Goal: Answer question/provide support

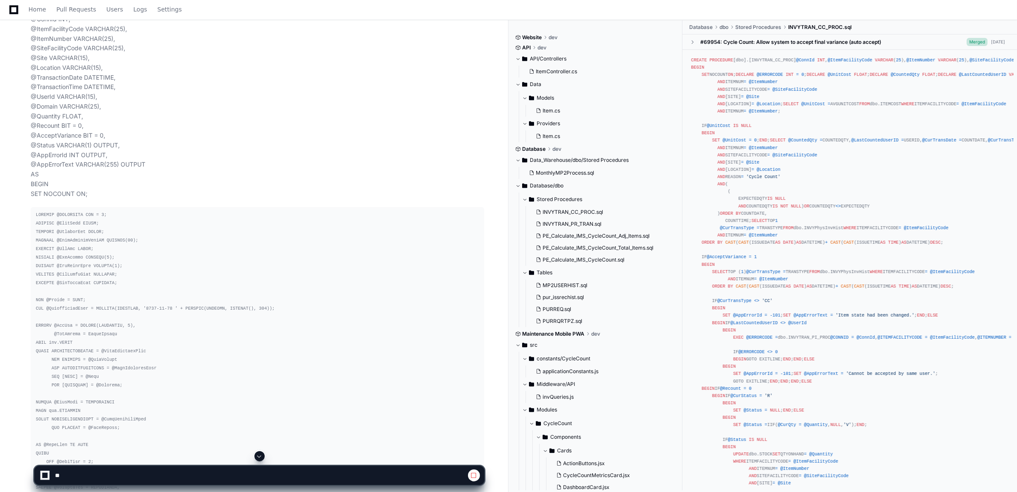
scroll to position [202, 0]
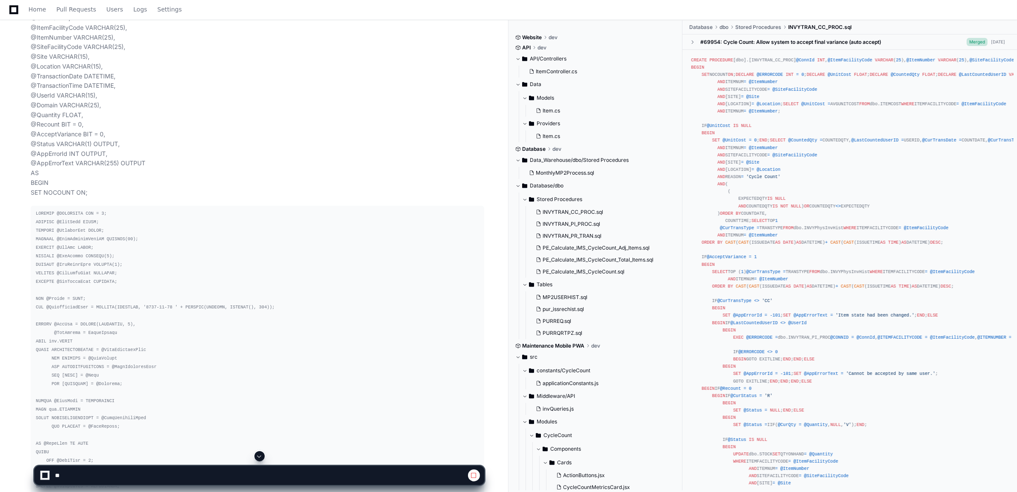
click at [262, 459] on span at bounding box center [259, 456] width 7 height 7
click at [258, 457] on span at bounding box center [259, 456] width 7 height 7
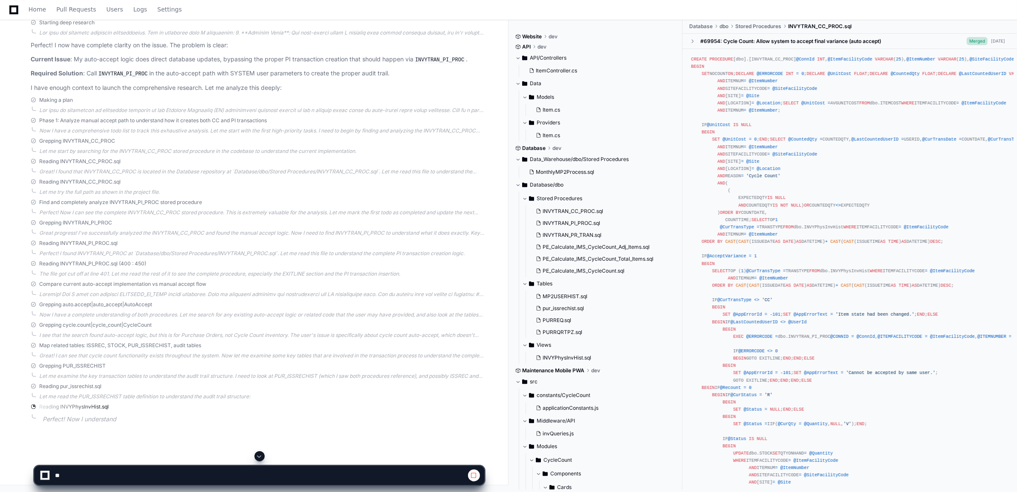
scroll to position [22913, 0]
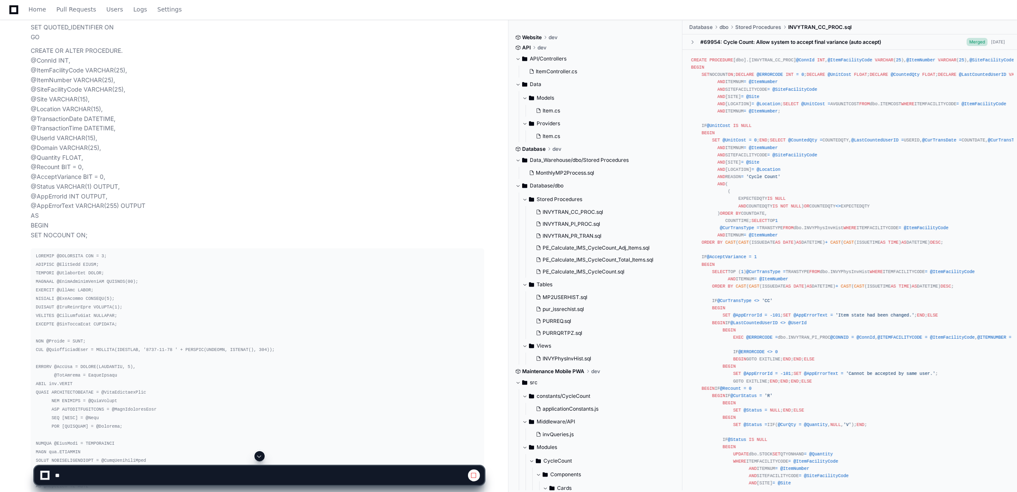
click at [262, 455] on span at bounding box center [259, 456] width 7 height 7
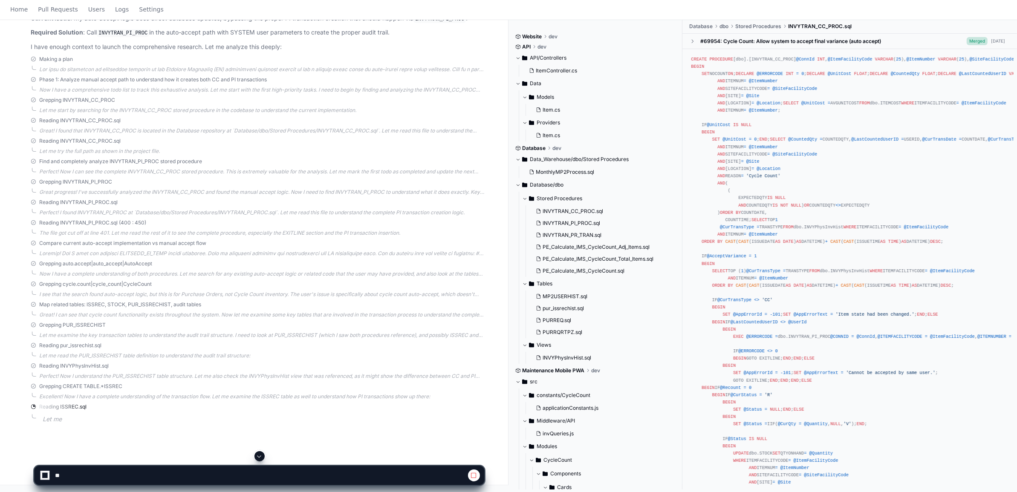
scroll to position [0, 0]
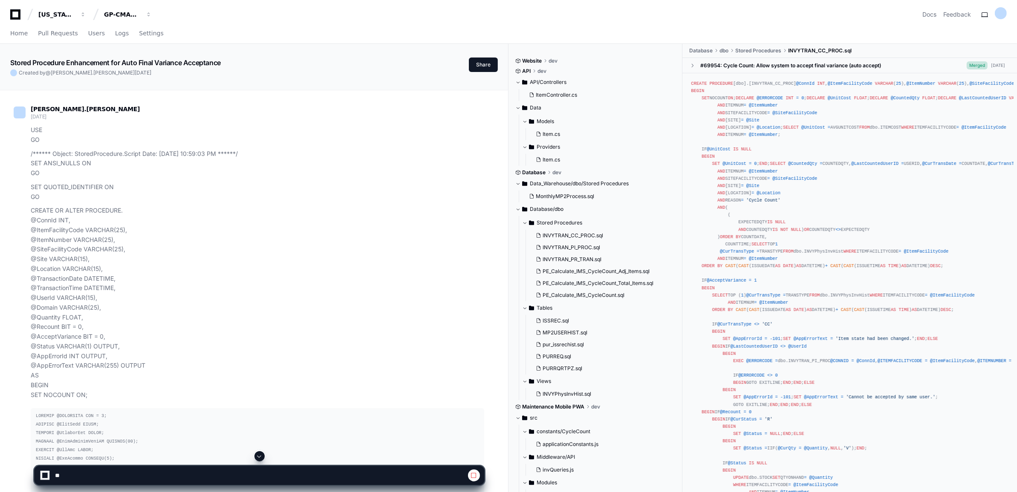
click at [260, 453] on span at bounding box center [259, 456] width 7 height 7
click at [261, 454] on span at bounding box center [259, 456] width 7 height 7
select select "*********"
click at [260, 455] on span at bounding box center [259, 456] width 7 height 7
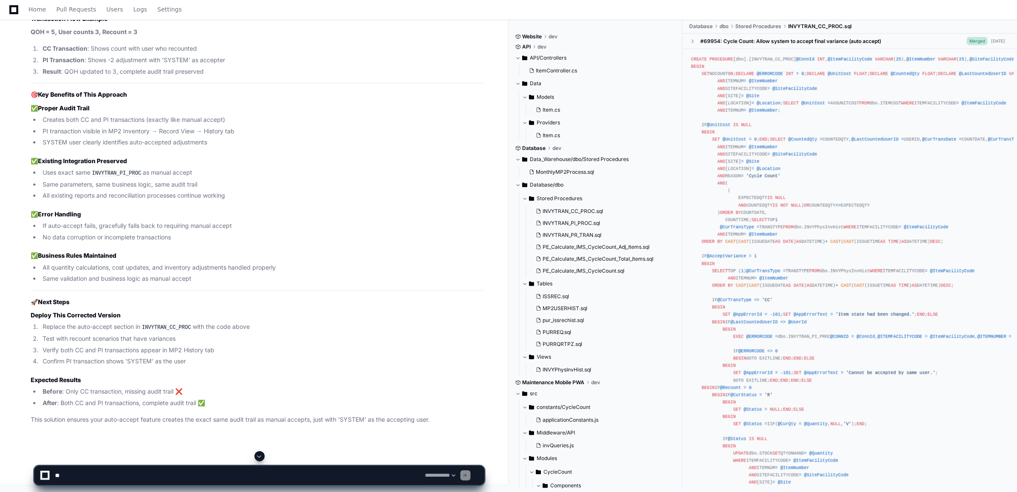
scroll to position [23831, 0]
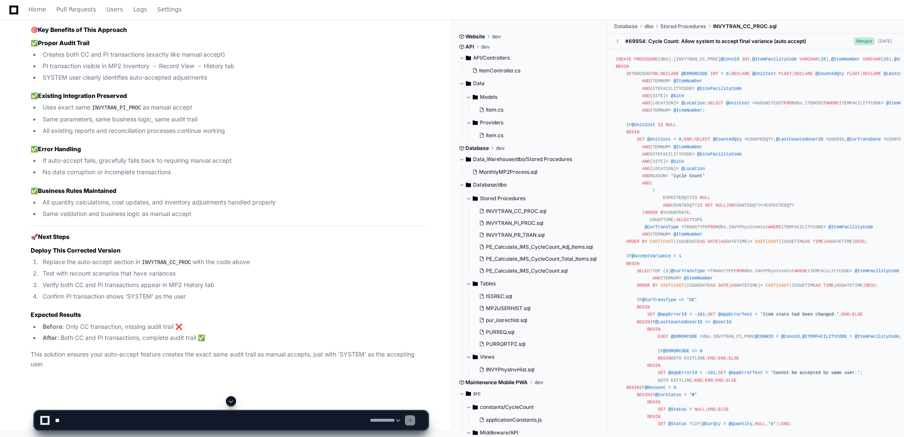
drag, startPoint x: 972, startPoint y: 0, endPoint x: 344, endPoint y: 196, distance: 658.2
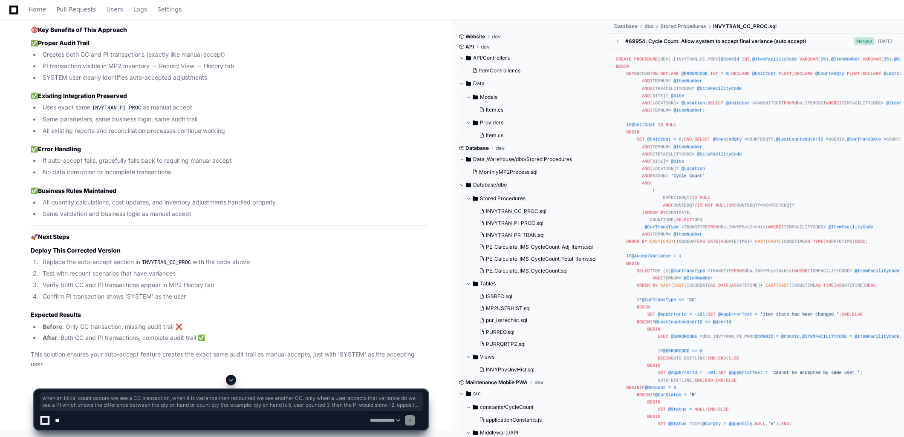
drag, startPoint x: 35, startPoint y: 84, endPoint x: 269, endPoint y: 126, distance: 238.2
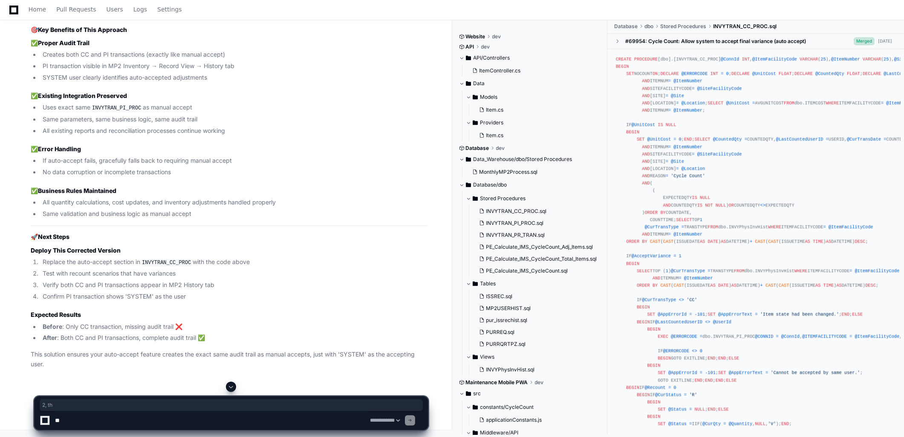
drag, startPoint x: 269, startPoint y: 126, endPoint x: 373, endPoint y: 124, distance: 103.6
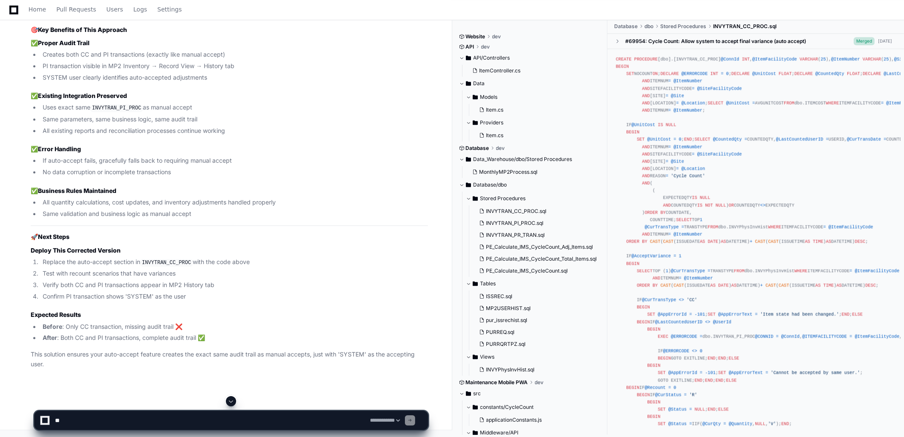
drag, startPoint x: 373, startPoint y: 124, endPoint x: 378, endPoint y: 127, distance: 6.1
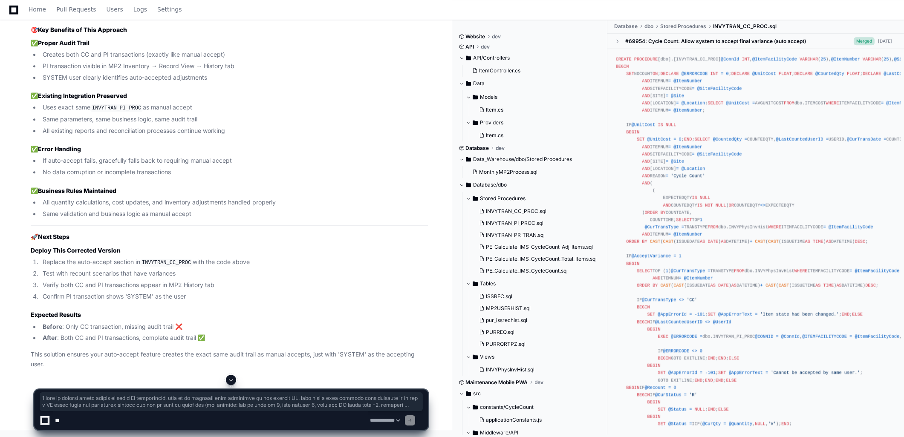
drag, startPoint x: 28, startPoint y: 83, endPoint x: 270, endPoint y: 162, distance: 254.7
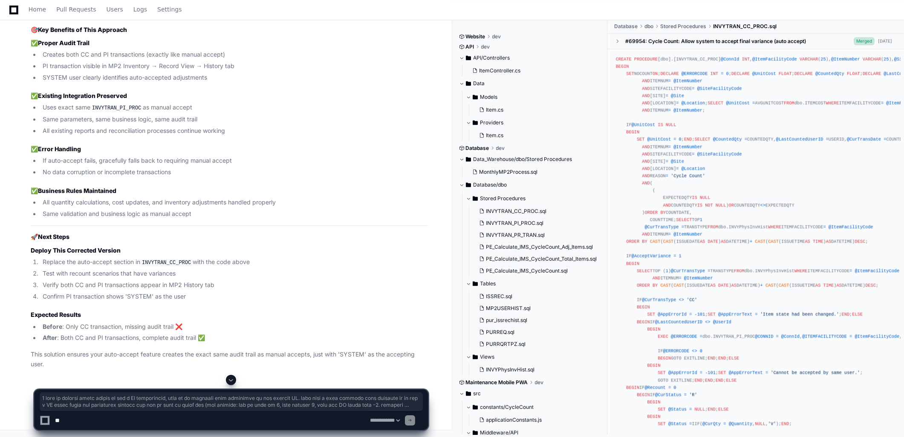
drag, startPoint x: 139, startPoint y: 172, endPoint x: 28, endPoint y: 88, distance: 139.3
copy p "3 when an initial count occurs we see a CC transaction, when it is variance the…"
click at [126, 425] on textarea at bounding box center [210, 420] width 315 height 19
paste textarea "**********"
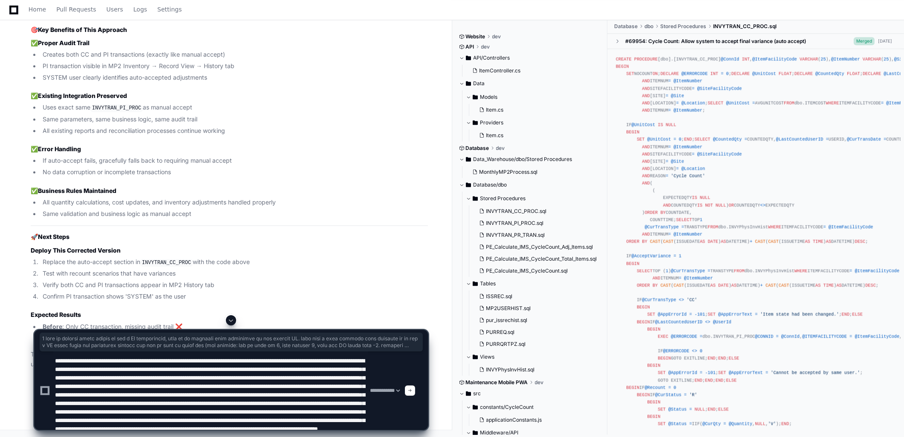
scroll to position [28, 0]
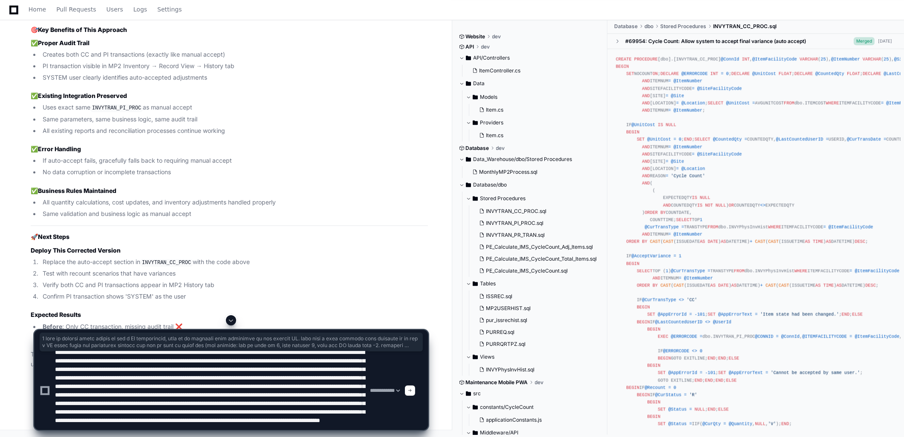
drag, startPoint x: 182, startPoint y: 402, endPoint x: 312, endPoint y: 410, distance: 129.8
click at [312, 410] on textarea at bounding box center [210, 391] width 315 height 78
click at [228, 399] on textarea at bounding box center [210, 391] width 315 height 78
click at [229, 401] on textarea at bounding box center [210, 391] width 315 height 78
click at [63, 410] on textarea at bounding box center [210, 391] width 315 height 78
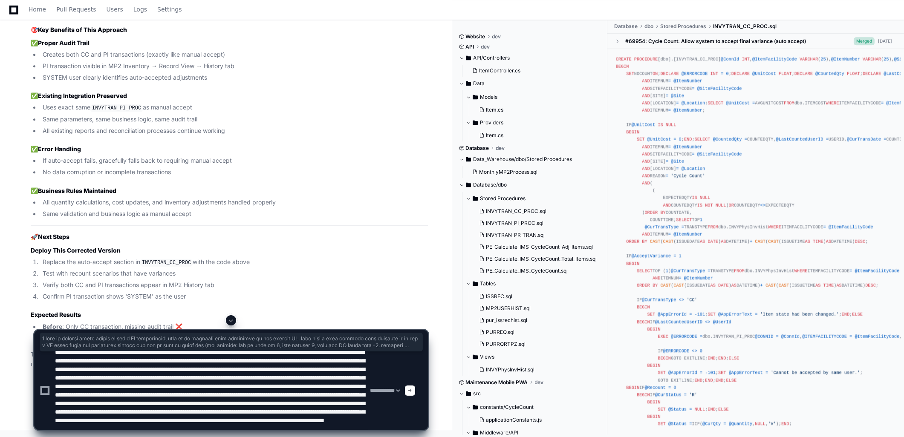
scroll to position [34, 0]
click at [332, 421] on textarea at bounding box center [210, 391] width 315 height 78
click at [204, 428] on textarea at bounding box center [210, 391] width 315 height 78
click at [308, 424] on textarea at bounding box center [210, 391] width 315 height 78
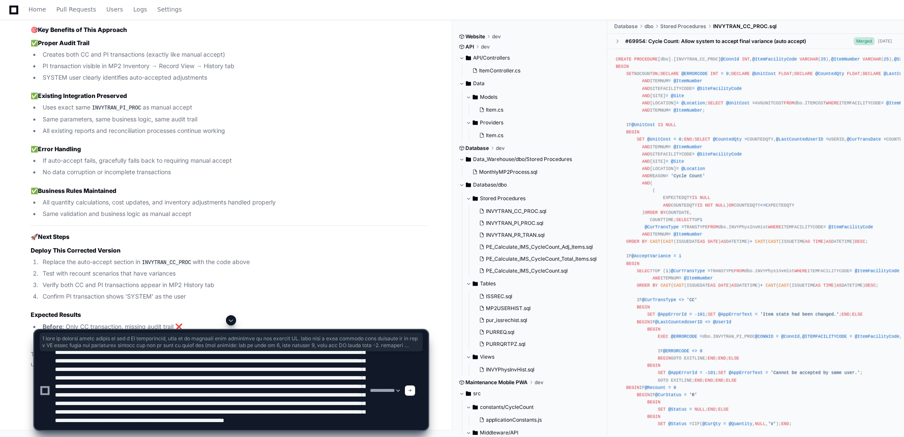
paste textarea "**********"
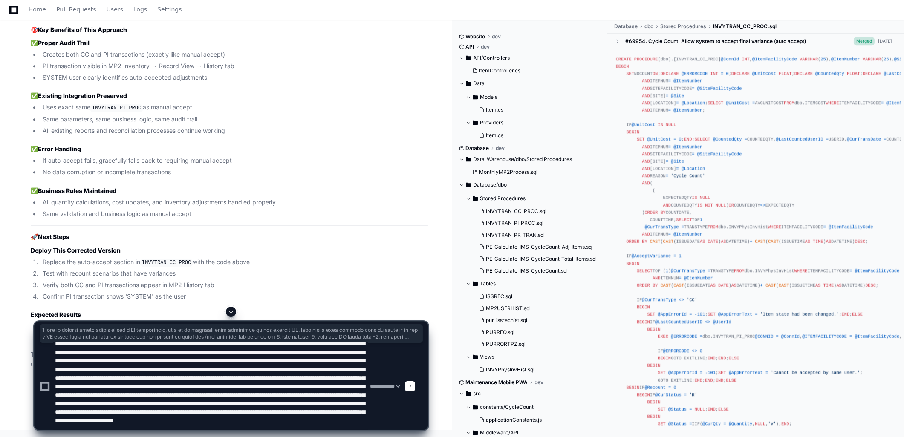
paste textarea "**********"
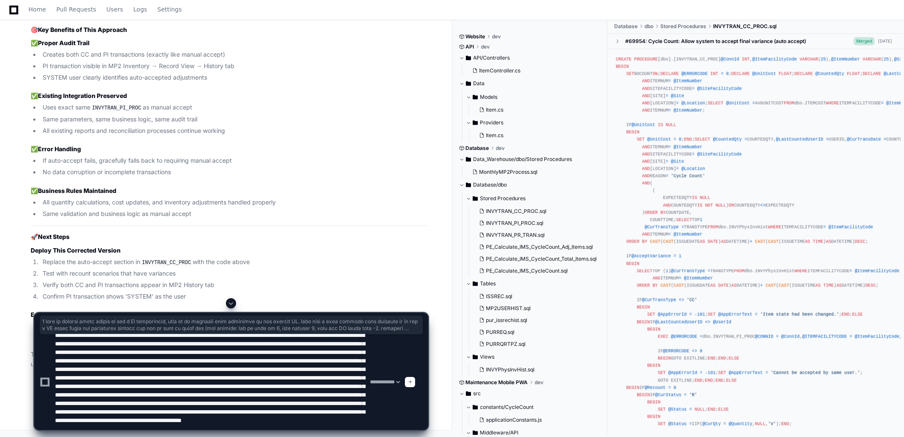
type textarea "**********"
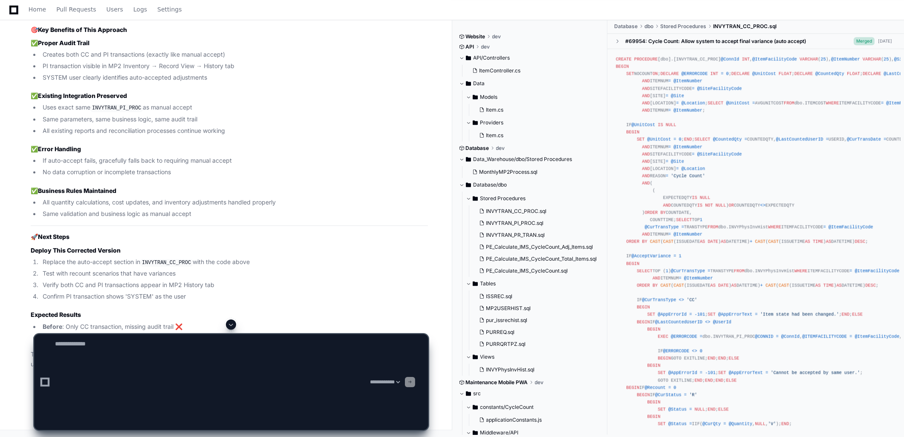
scroll to position [0, 0]
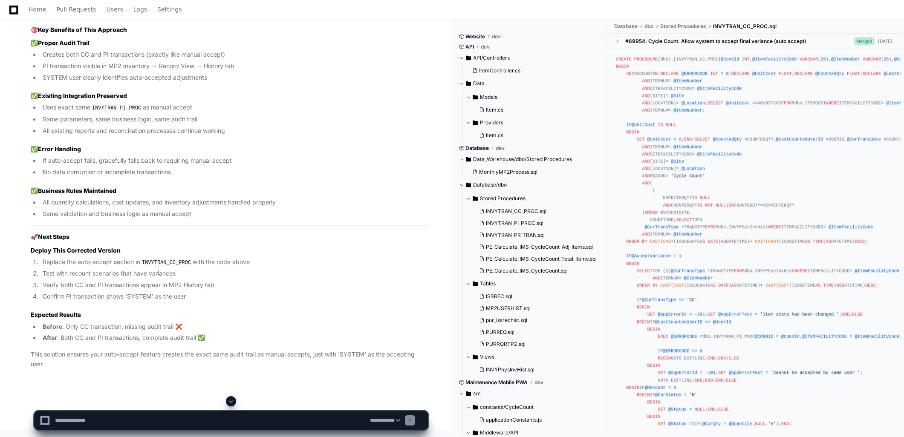
click at [232, 397] on button at bounding box center [231, 401] width 10 height 10
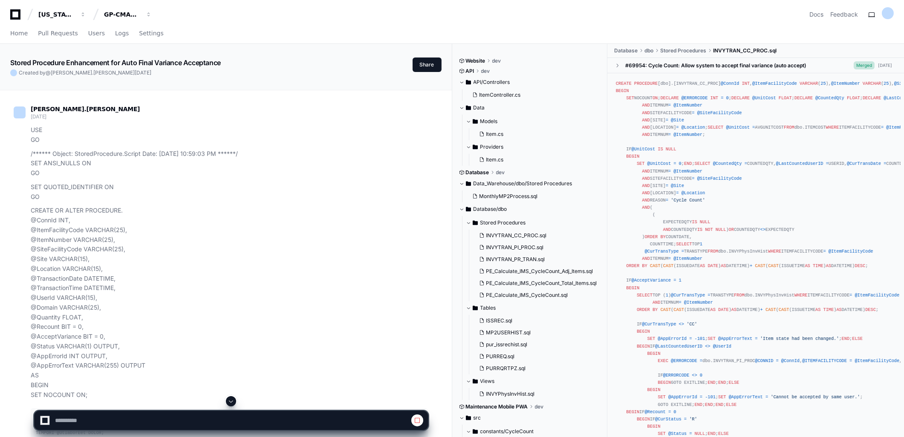
select select "*********"
click at [234, 398] on span at bounding box center [231, 401] width 7 height 7
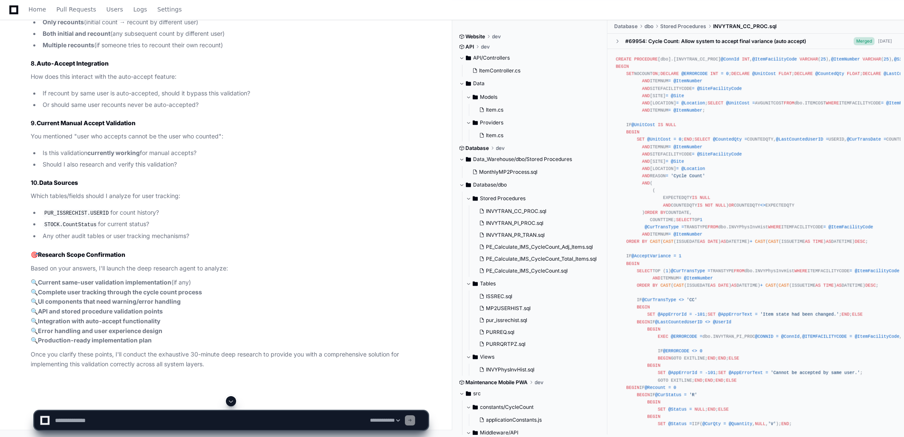
scroll to position [25274, 0]
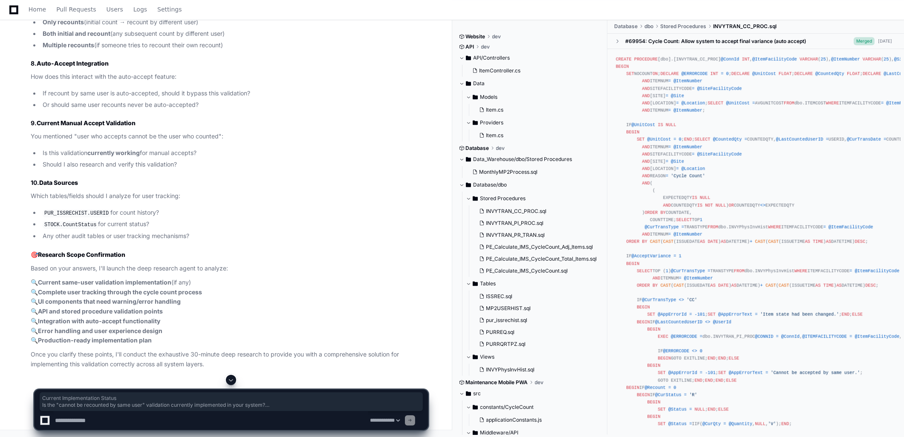
drag, startPoint x: 36, startPoint y: 231, endPoint x: 183, endPoint y: 265, distance: 150.7
copy article "Current Implementation Status Is the "cannot be recounted by same user" validat…"
click at [160, 427] on textarea at bounding box center [210, 420] width 315 height 19
type textarea "*"
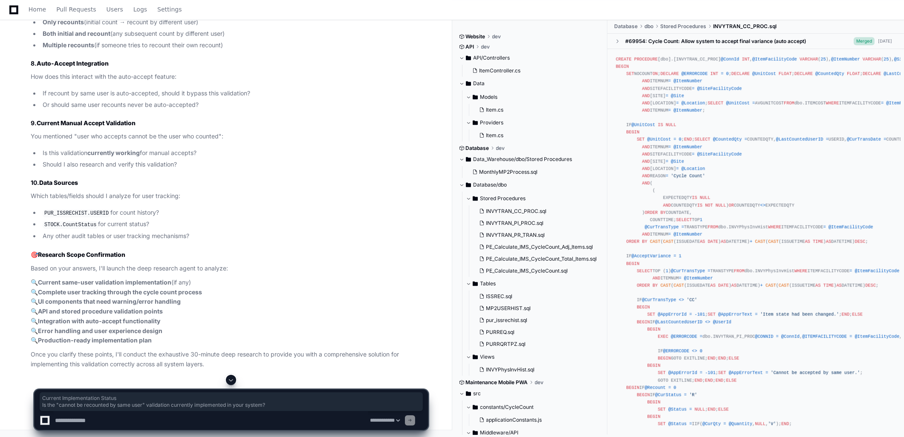
drag, startPoint x: 35, startPoint y: 231, endPoint x: 315, endPoint y: 243, distance: 279.4
copy article "Current Implementation Status Is the "cannot be recounted by same user" validat…"
click at [113, 414] on textarea at bounding box center [210, 420] width 315 height 19
paste textarea "**********"
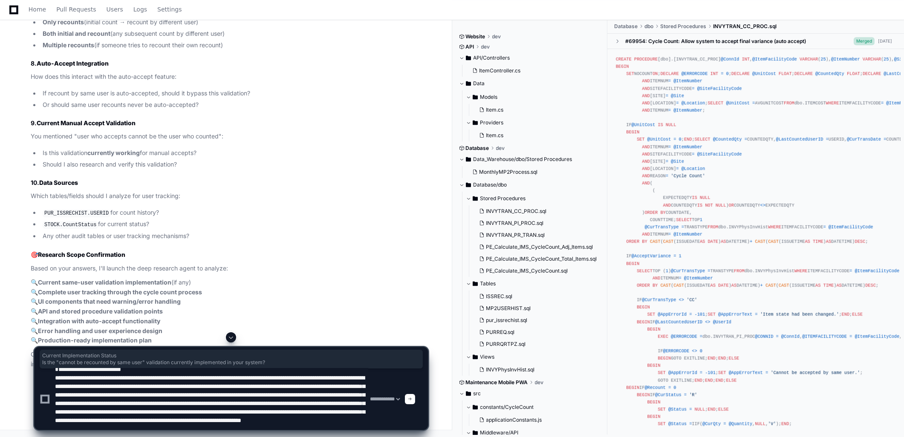
scroll to position [25889, 0]
drag, startPoint x: 41, startPoint y: 172, endPoint x: 202, endPoint y: 204, distance: 164.2
copy article "urrent Manual Accept Validation You mentioned "user who accepts cannot be the u…"
click at [202, 428] on textarea at bounding box center [210, 399] width 315 height 61
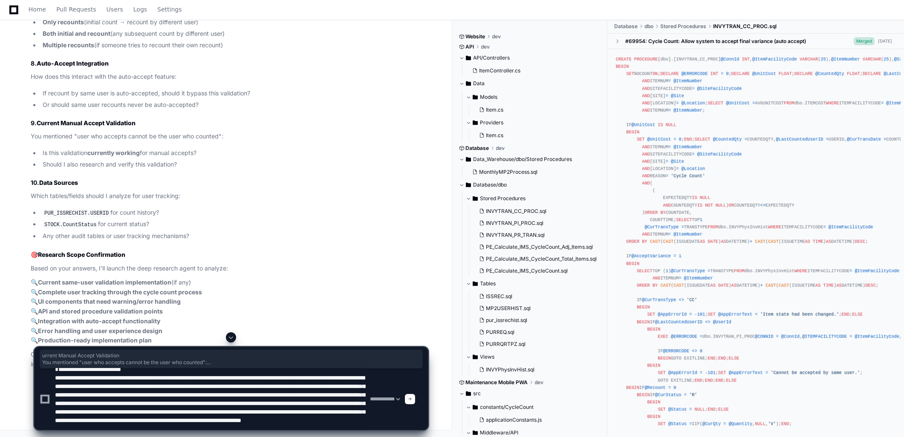
paste textarea "**********"
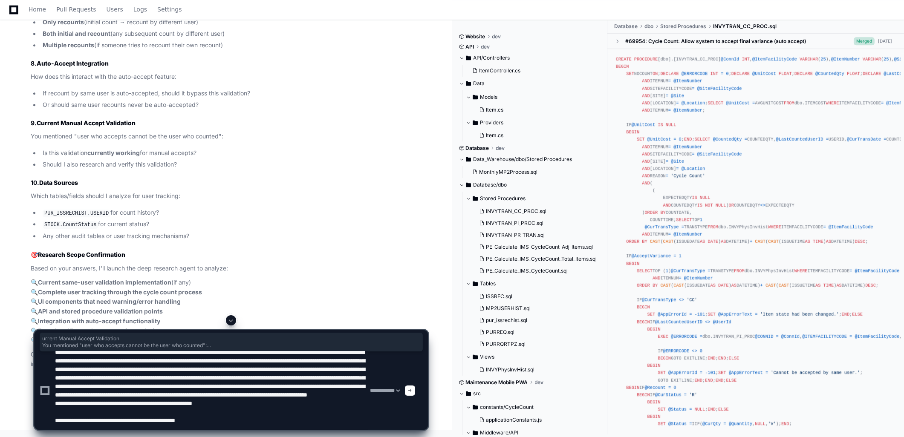
scroll to position [28, 0]
type textarea "**********"
click at [415, 394] on div at bounding box center [410, 391] width 10 height 10
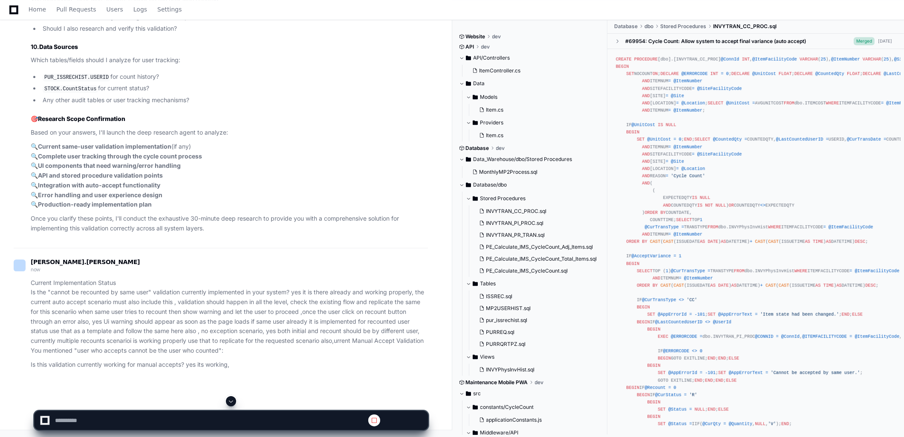
scroll to position [0, 0]
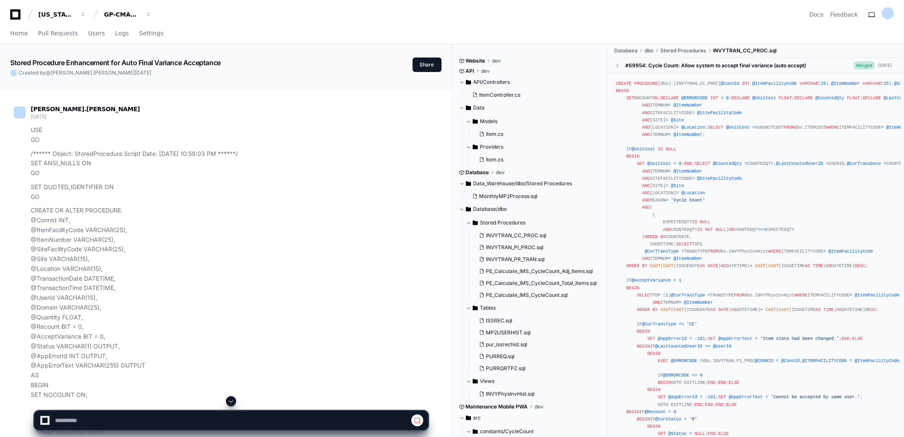
select select "*********"
click at [231, 399] on span at bounding box center [231, 401] width 7 height 7
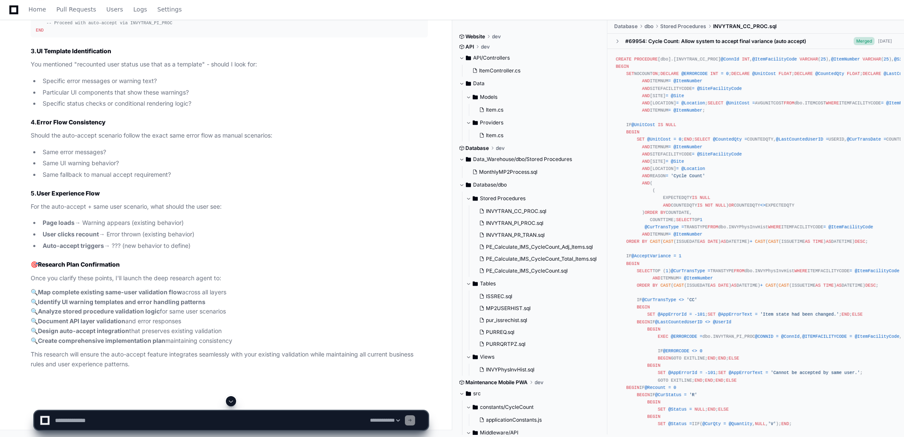
scroll to position [26492, 0]
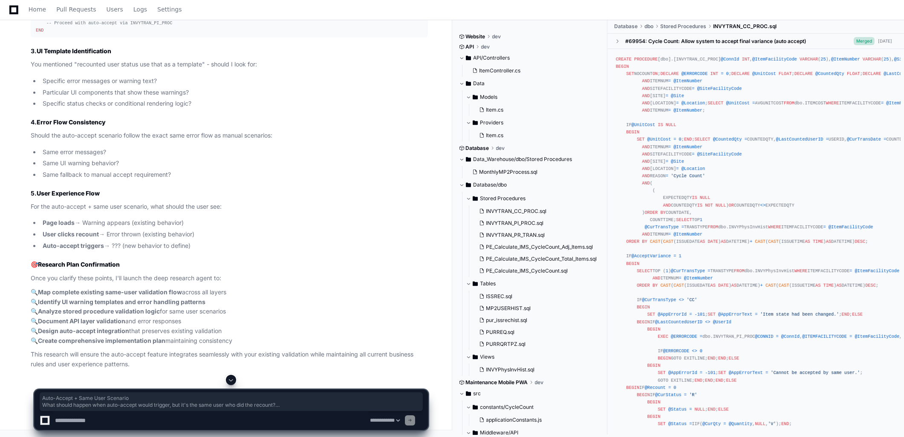
drag, startPoint x: 109, startPoint y: 139, endPoint x: 36, endPoint y: 64, distance: 104.3
click at [36, 64] on article "Perfect! I can see the validation already exists and is working properly. Befor…" at bounding box center [229, 82] width 397 height 575
copy article "Auto-Accept + Same User Scenario What should happen when auto-accept would trig…"
click at [94, 415] on textarea at bounding box center [210, 420] width 315 height 19
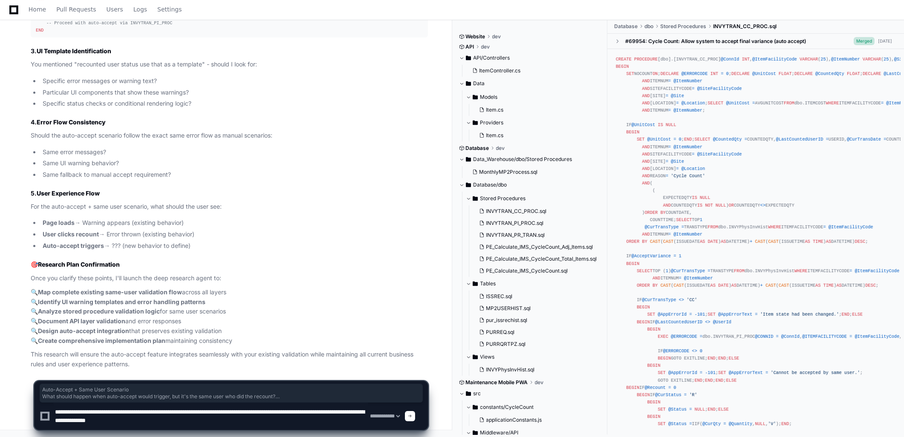
click at [209, 425] on textarea at bounding box center [210, 416] width 315 height 27
type textarea "**********"
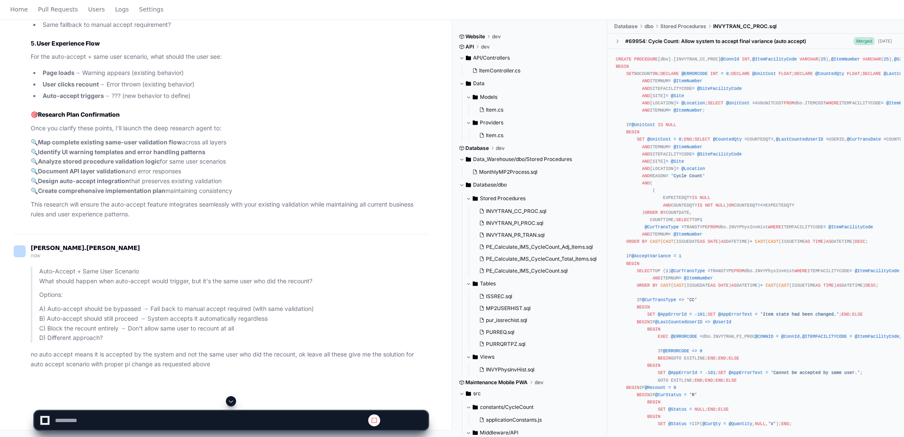
scroll to position [0, 0]
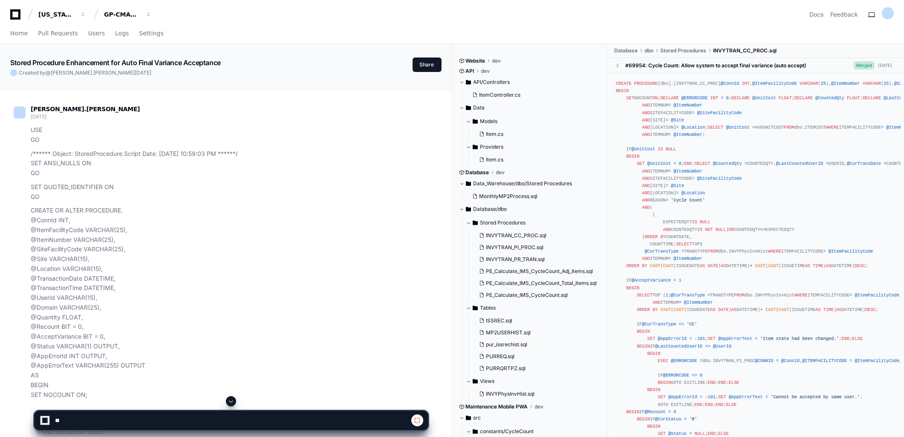
click at [234, 406] on button at bounding box center [231, 401] width 10 height 10
click at [233, 403] on span at bounding box center [231, 401] width 7 height 7
click at [228, 403] on span at bounding box center [231, 401] width 7 height 7
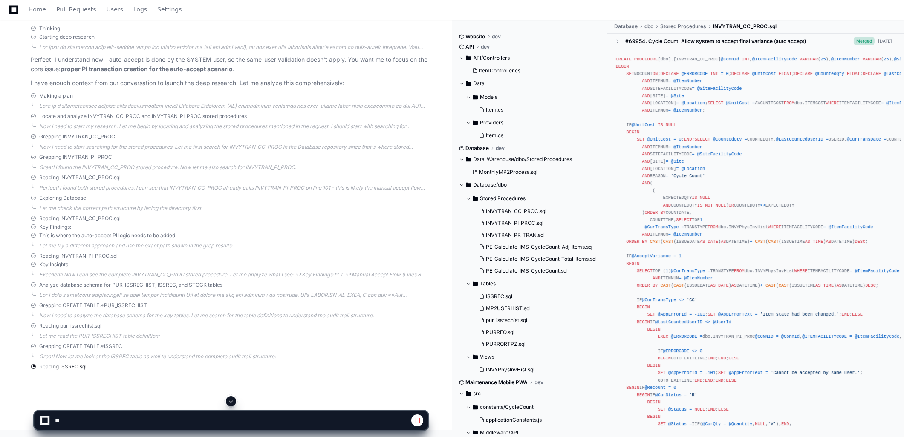
scroll to position [25, 0]
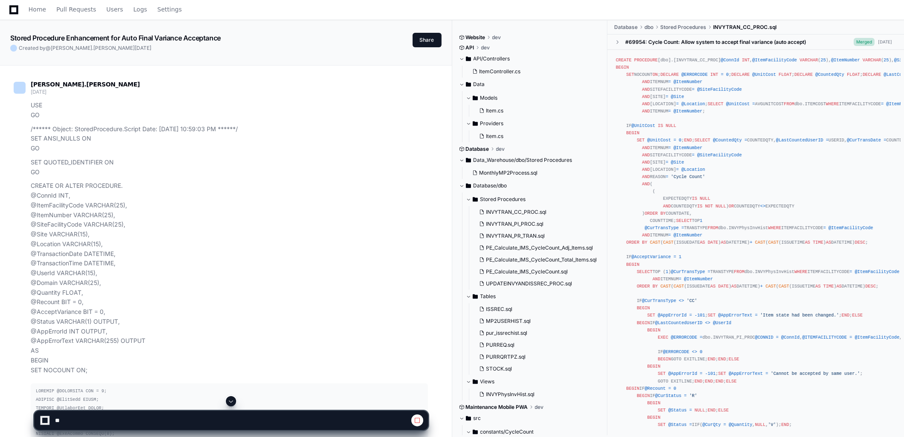
click at [229, 398] on span at bounding box center [231, 401] width 7 height 7
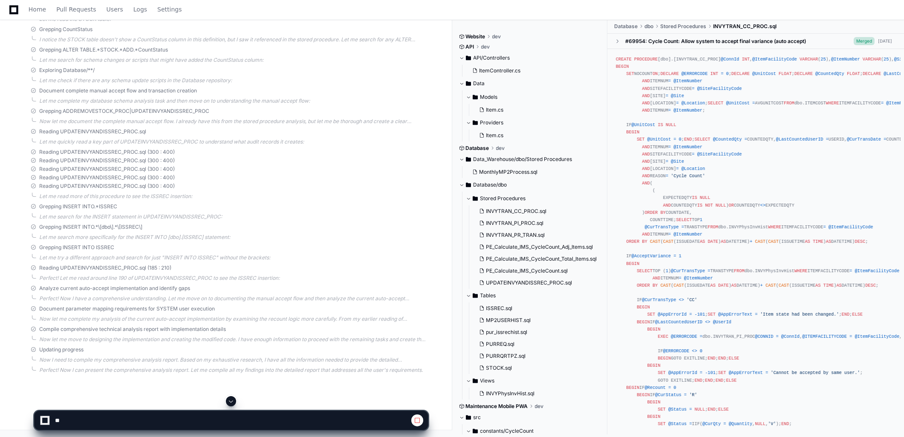
scroll to position [27088, 0]
select select "*********"
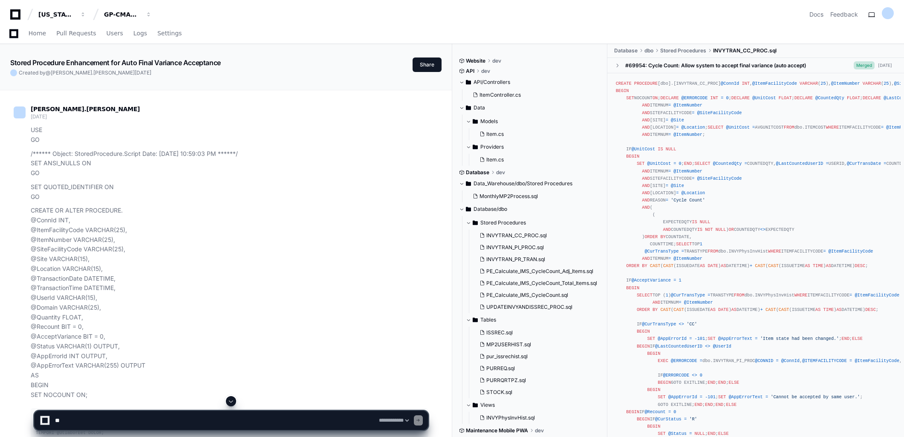
select select "*********"
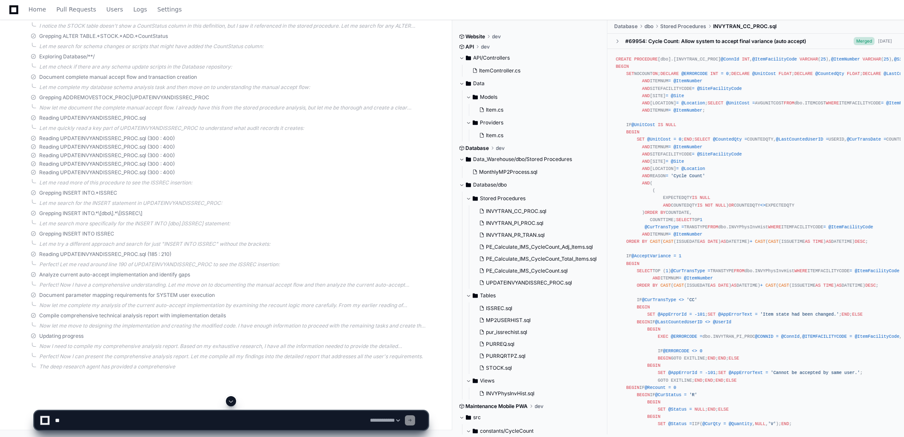
scroll to position [27088, 0]
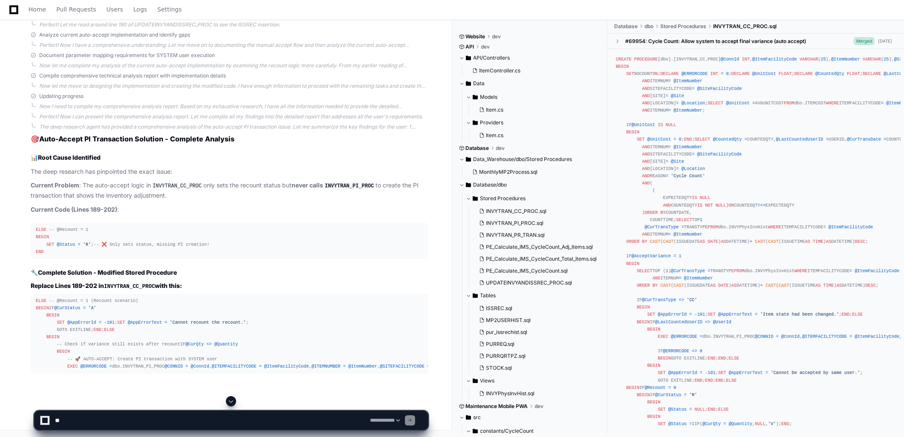
click at [230, 399] on span at bounding box center [231, 401] width 7 height 7
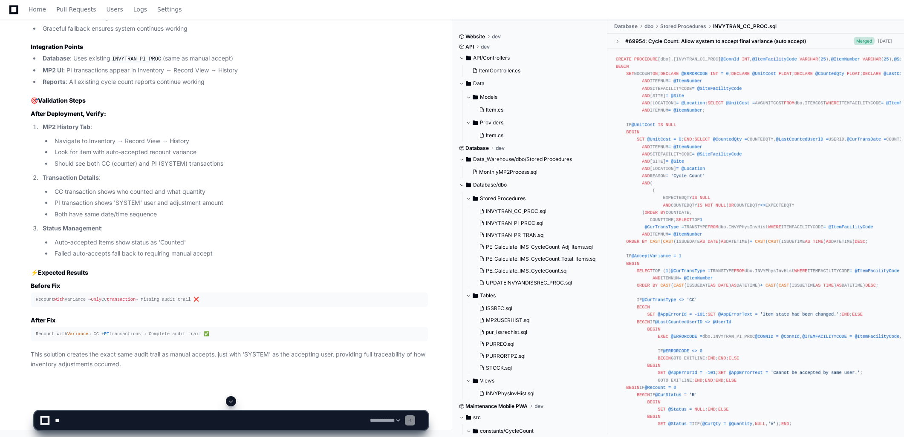
scroll to position [28189, 0]
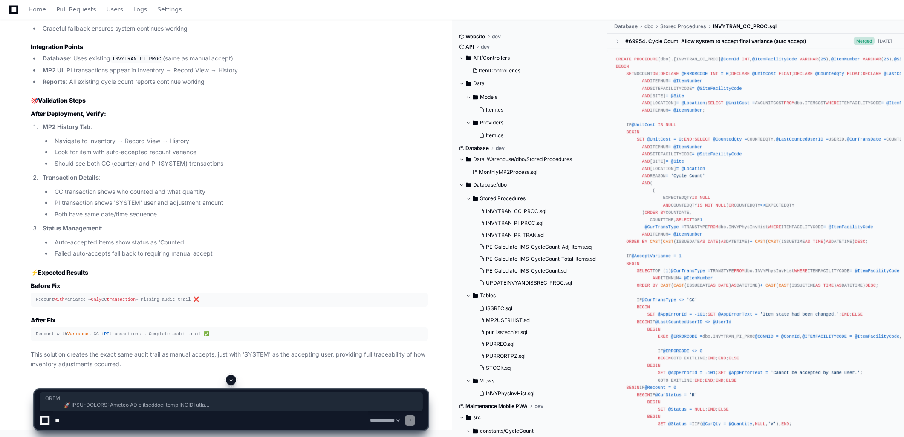
scroll to position [28208, 0]
drag, startPoint x: 54, startPoint y: 109, endPoint x: 78, endPoint y: 369, distance: 261.1
copy div "BEGIN -- 🚀 AUTO-ACCEPT: Create PI transaction with SYSTEM user EXEC @ERRORCODE …"
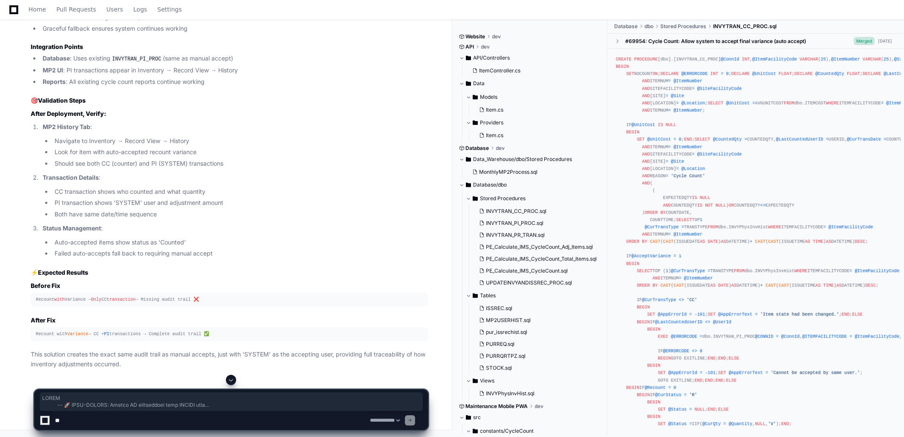
drag, startPoint x: 63, startPoint y: 49, endPoint x: 100, endPoint y: 304, distance: 257.1
copy div "-- 🚀 AUTO-ACCEPT: Create PI transaction with SYSTEM user EXEC @ERRORCODE = dbo.…"
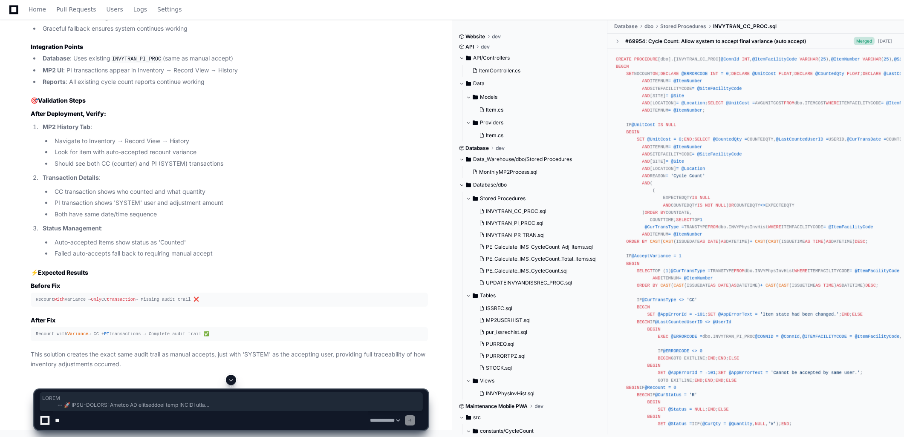
drag, startPoint x: 65, startPoint y: 320, endPoint x: 54, endPoint y: 40, distance: 280.2
copy div "BEGIN -- 🚀 AUTO-ACCEPT: Create PI transaction with SYSTEM user EXEC @ERRORCODE …"
click at [145, 422] on textarea at bounding box center [210, 420] width 315 height 19
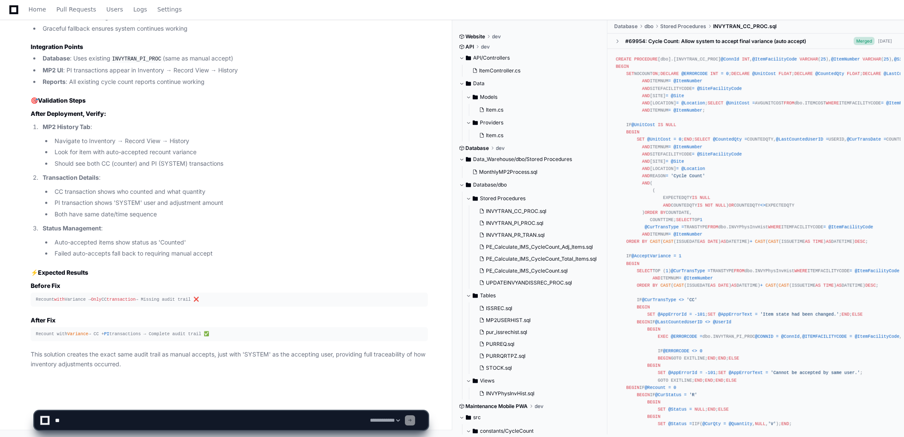
click at [222, 363] on p "This solution creates the exact same audit trail as manual accepts, just with '…" at bounding box center [229, 360] width 397 height 20
click at [129, 424] on textarea at bounding box center [210, 420] width 315 height 19
paste textarea "**********"
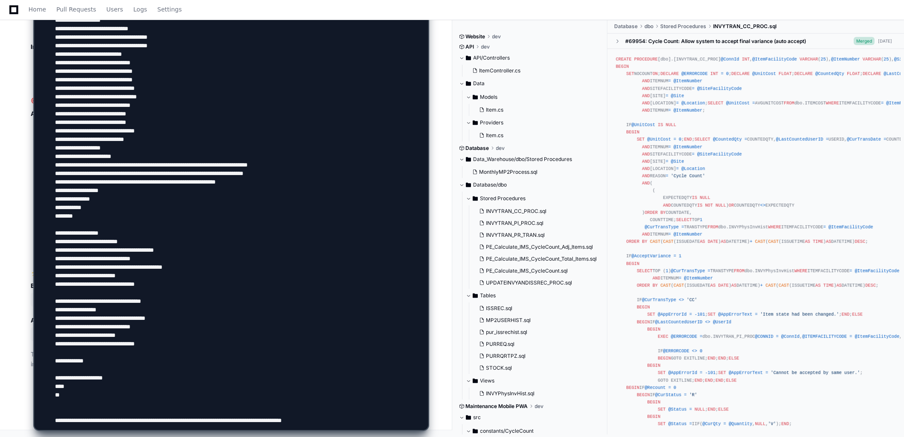
type textarea "**********"
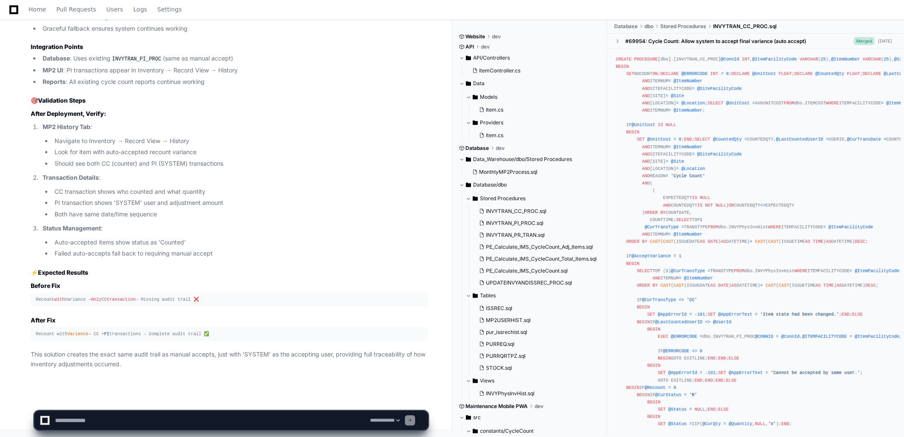
scroll to position [0, 0]
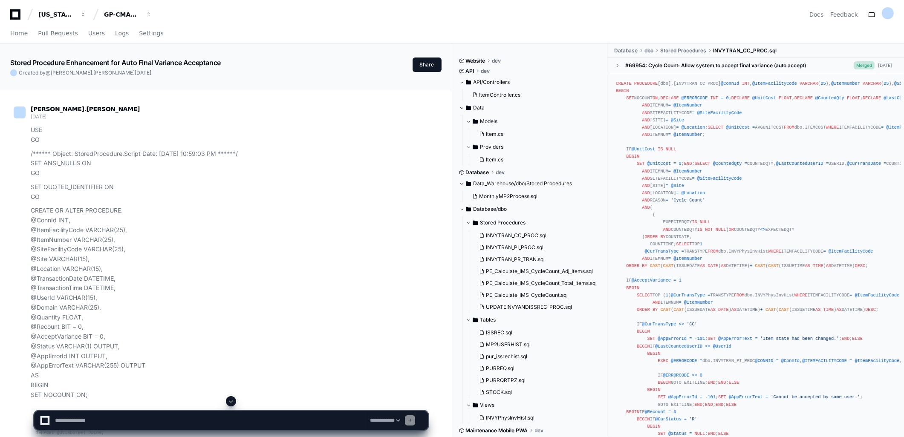
click at [232, 402] on span at bounding box center [231, 401] width 7 height 7
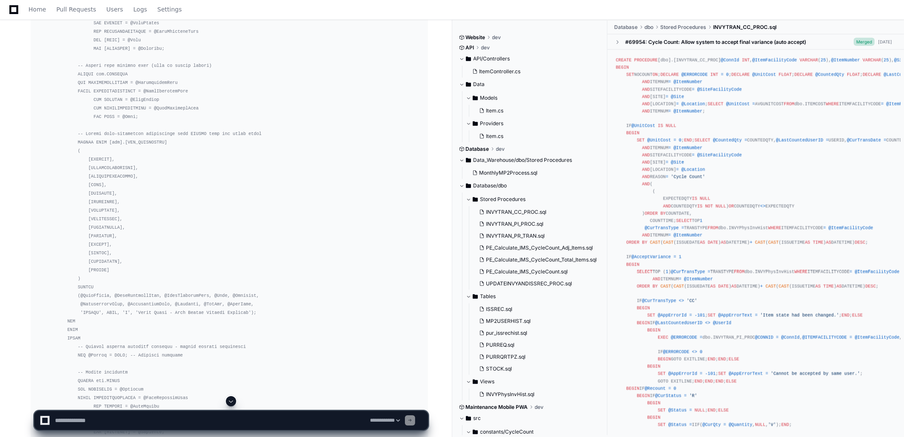
scroll to position [28283, 0]
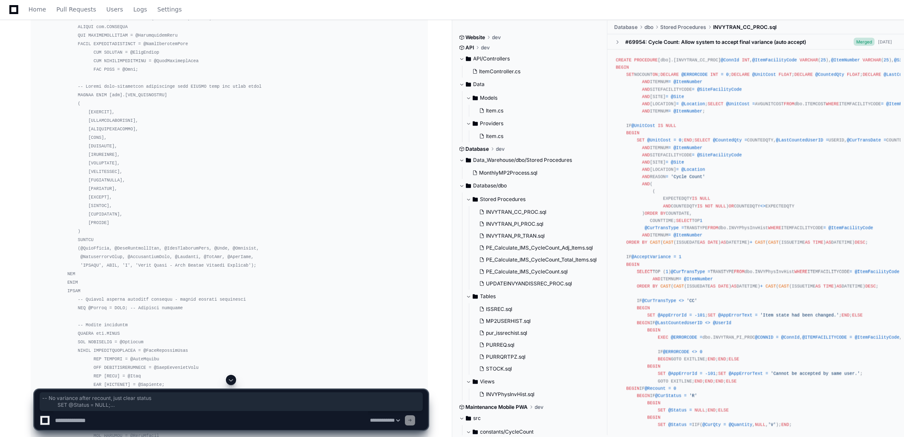
drag, startPoint x: 63, startPoint y: 306, endPoint x: 66, endPoint y: 334, distance: 28.3
copy div "-- No variance after recount, just clear status SET @Status = NULL ; END ; END …"
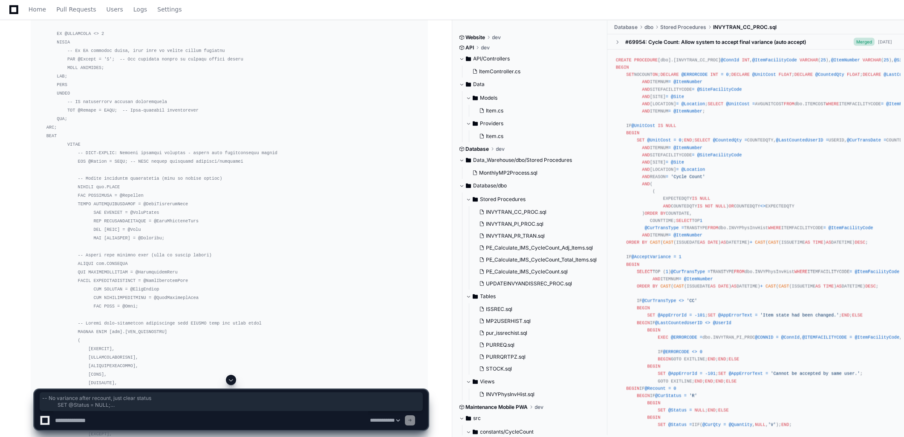
scroll to position [28378, 0]
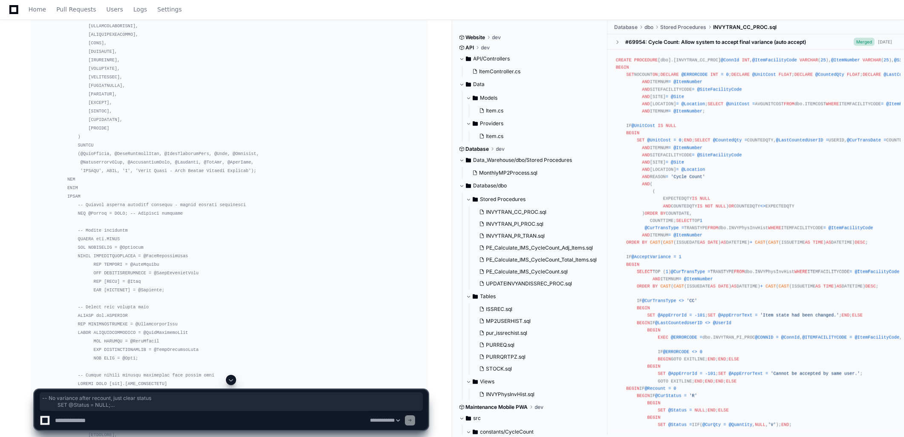
click at [227, 379] on button at bounding box center [231, 380] width 10 height 10
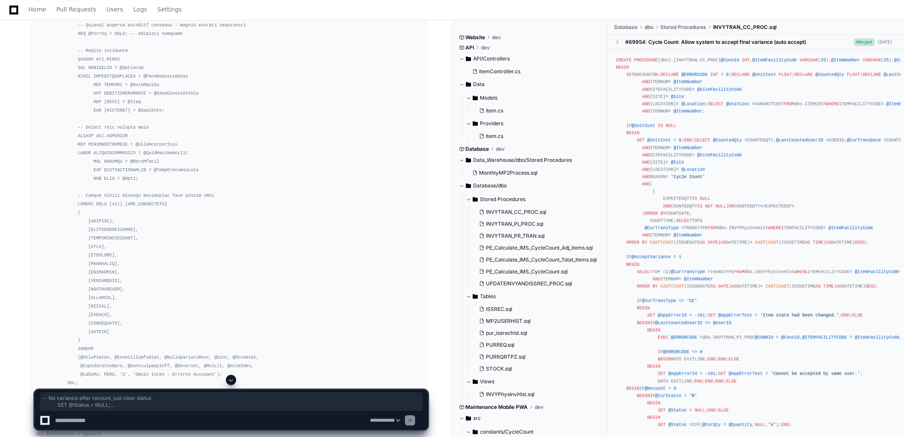
scroll to position [32781, 0]
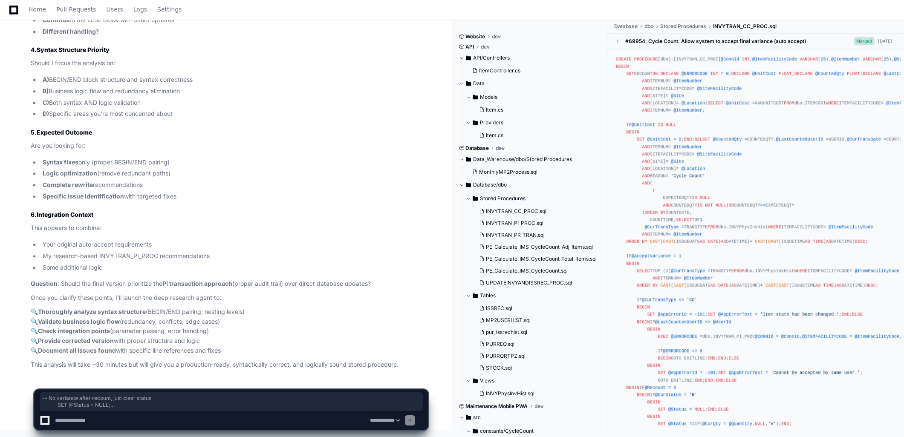
click at [276, 425] on textarea at bounding box center [210, 420] width 315 height 19
click at [395, 419] on select "**********" at bounding box center [384, 421] width 33 height 6
select select "*****"
click at [368, 418] on select "**********" at bounding box center [384, 421] width 33 height 6
click at [146, 384] on app-app-chat-input "**********" at bounding box center [231, 402] width 394 height 55
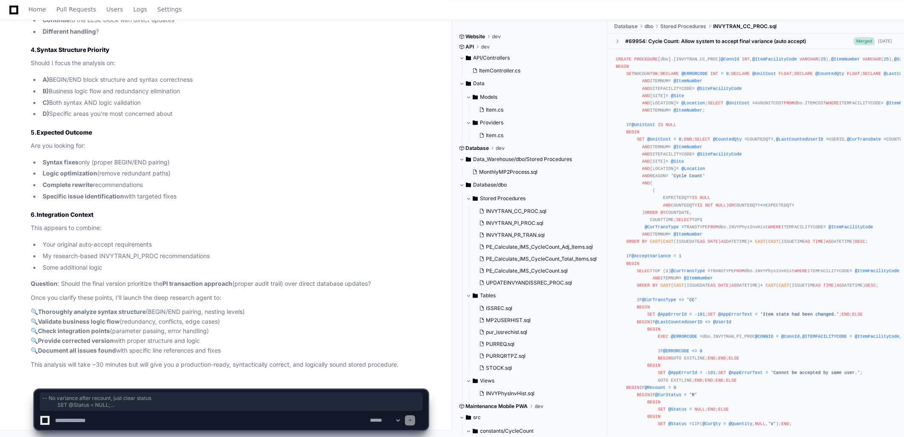
click at [146, 384] on app-app-chat-input "**********" at bounding box center [231, 402] width 394 height 55
click at [156, 245] on li "Your original auto-accept requirements" at bounding box center [234, 245] width 388 height 10
click at [65, 234] on article "I can see this is a complex stored procedure with multiple nested IF/ELSE block…" at bounding box center [229, 77] width 397 height 586
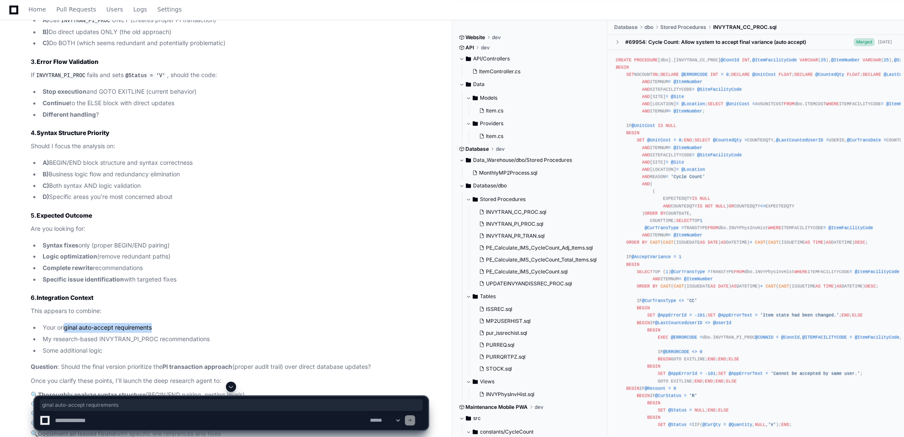
scroll to position [28283, 0]
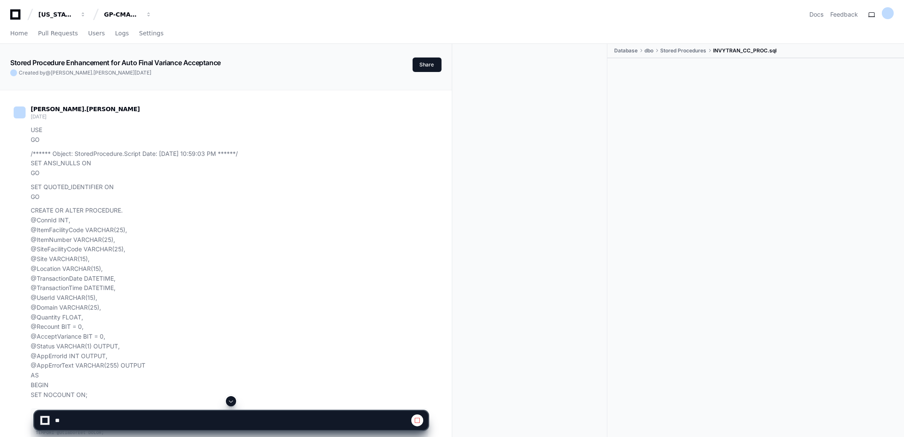
click at [231, 405] on span at bounding box center [231, 401] width 7 height 7
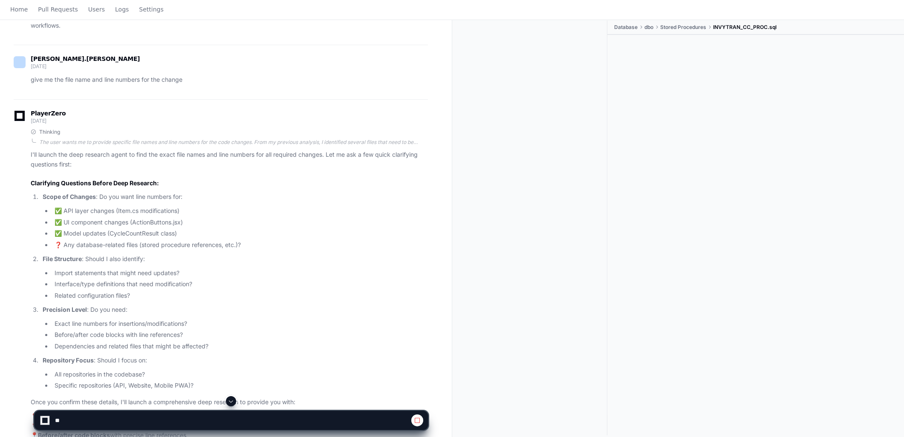
click at [229, 402] on span at bounding box center [231, 401] width 7 height 7
click at [234, 399] on app-app-chat-input at bounding box center [231, 413] width 394 height 34
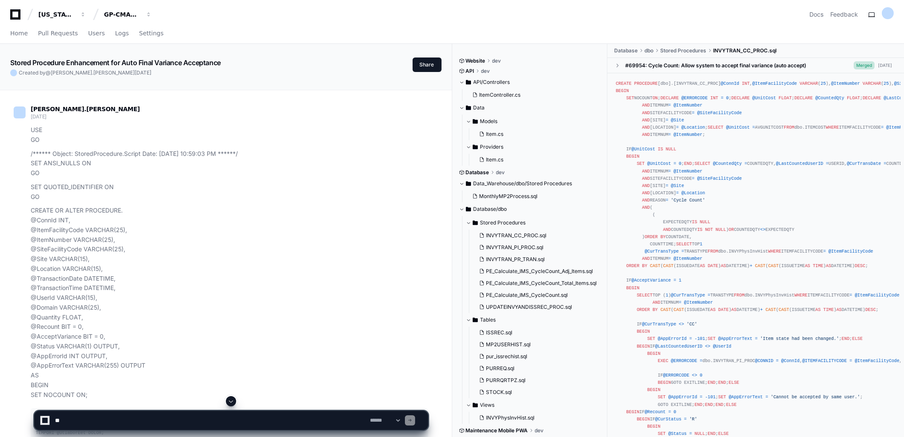
click at [231, 399] on span at bounding box center [231, 401] width 7 height 7
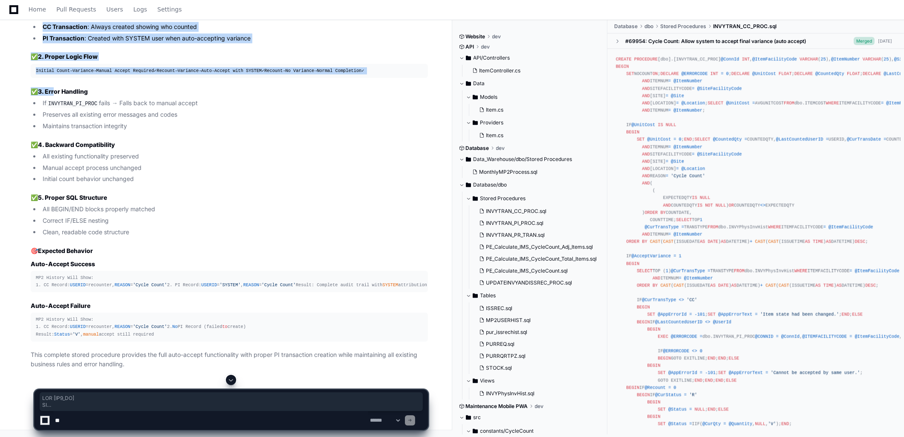
scroll to position [40274, 0]
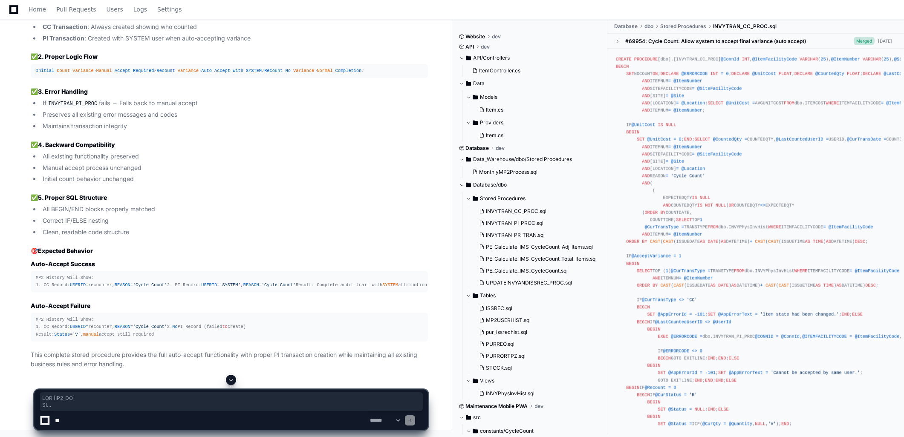
drag, startPoint x: 36, startPoint y: 72, endPoint x: 73, endPoint y: 61, distance: 39.4
copy div "USE [MP2_CD] GO /****** Object: StoredProcedure [dbo].[INVYTRAN_CC_PROC] Script…"
click at [209, 237] on li "Clean, readable code structure" at bounding box center [234, 233] width 388 height 10
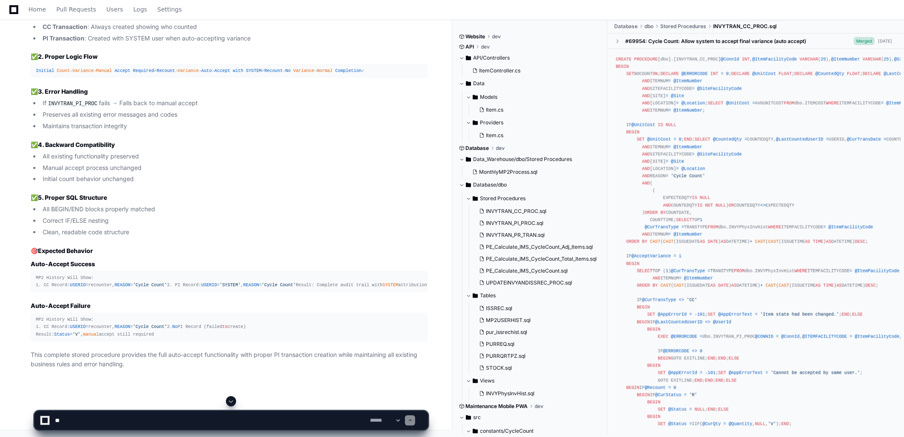
scroll to position [40388, 0]
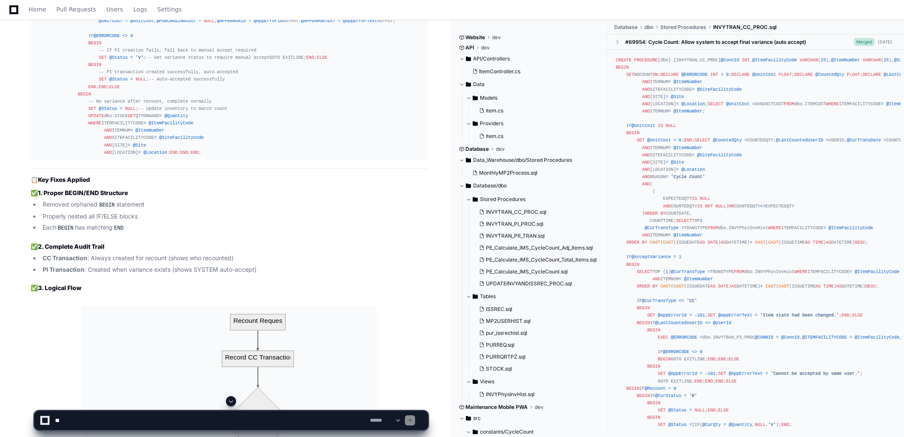
scroll to position [32906, 0]
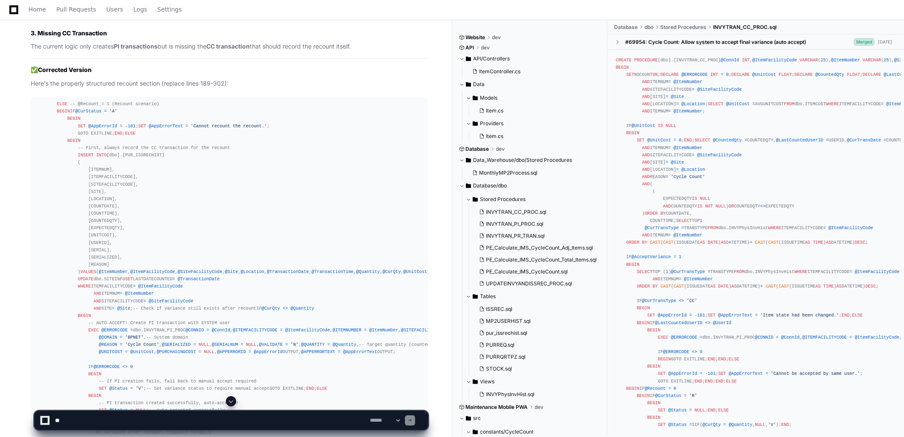
click at [232, 401] on span at bounding box center [231, 401] width 7 height 7
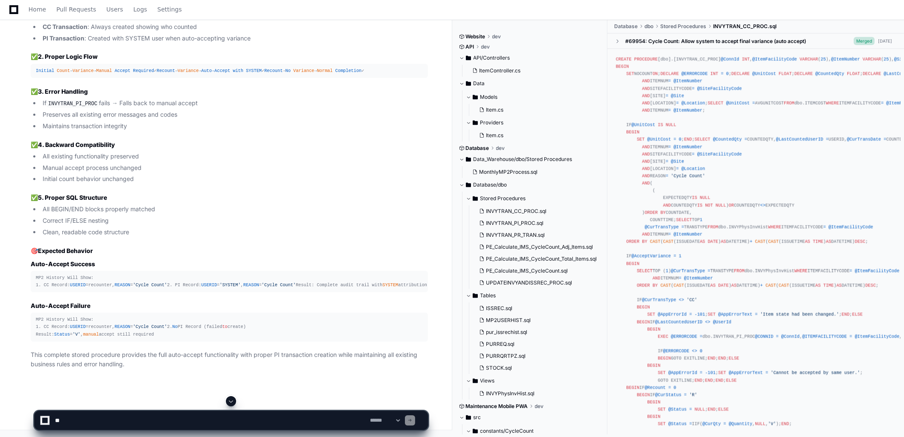
scroll to position [39441, 0]
